Goal: Information Seeking & Learning: Learn about a topic

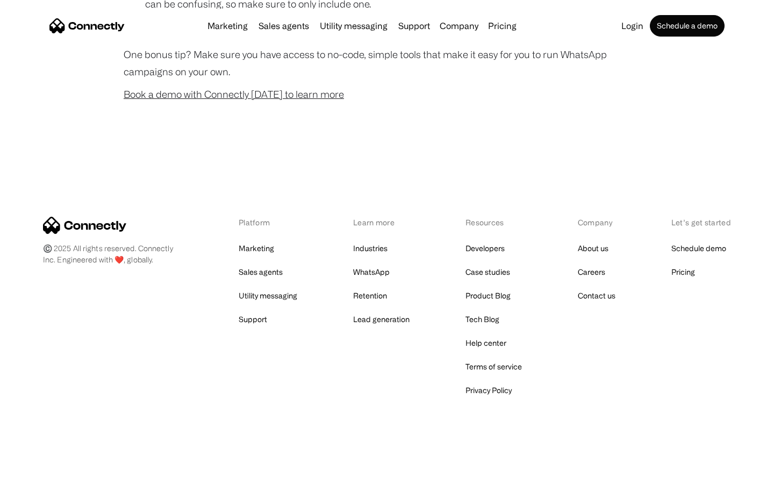
scroll to position [1063, 0]
